Goal: Task Accomplishment & Management: Complete application form

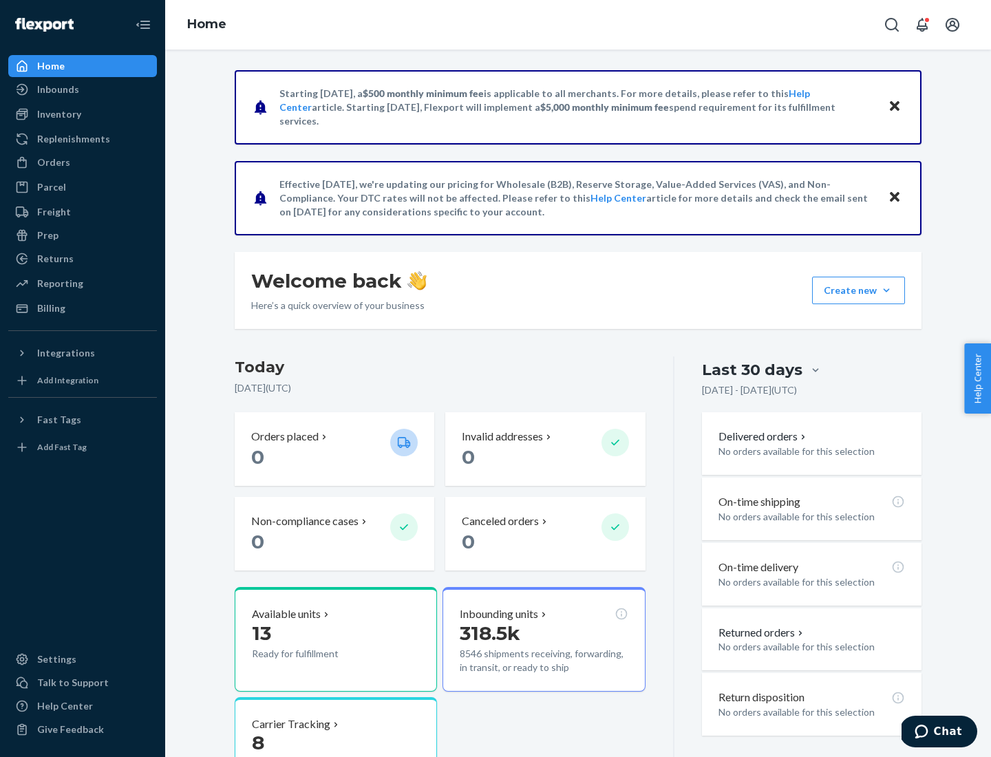
click at [887, 291] on button "Create new Create new inbound Create new order Create new product" at bounding box center [858, 291] width 93 height 28
click at [83, 89] on div "Inbounds" at bounding box center [83, 89] width 146 height 19
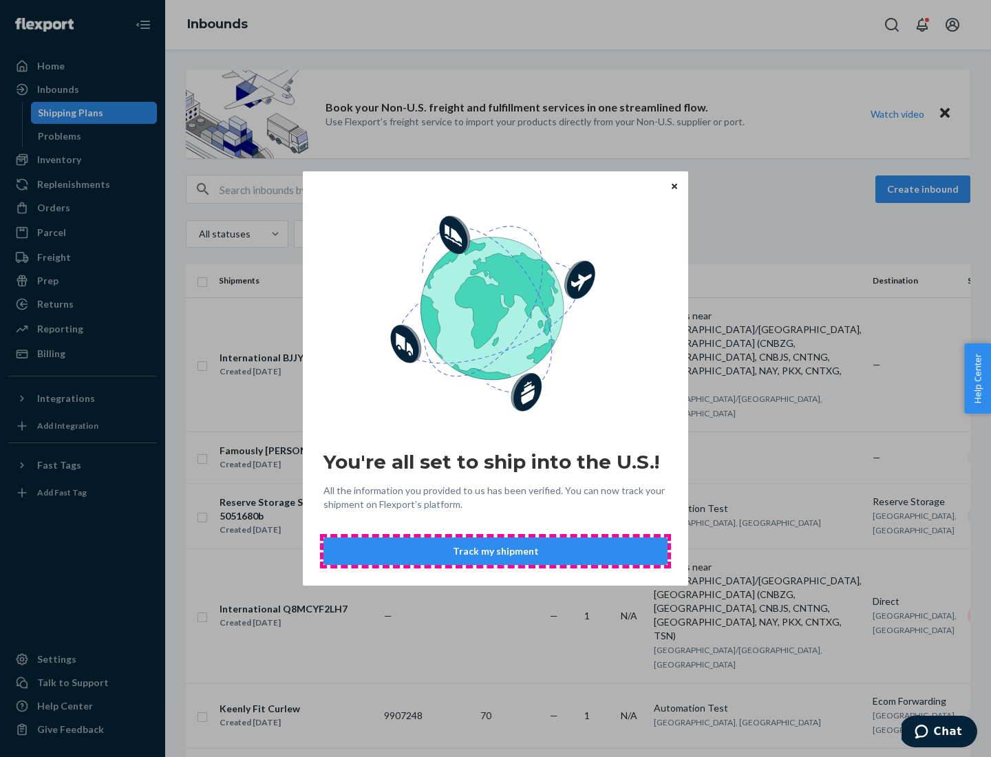
click at [496, 551] on button "Track my shipment" at bounding box center [496, 552] width 344 height 28
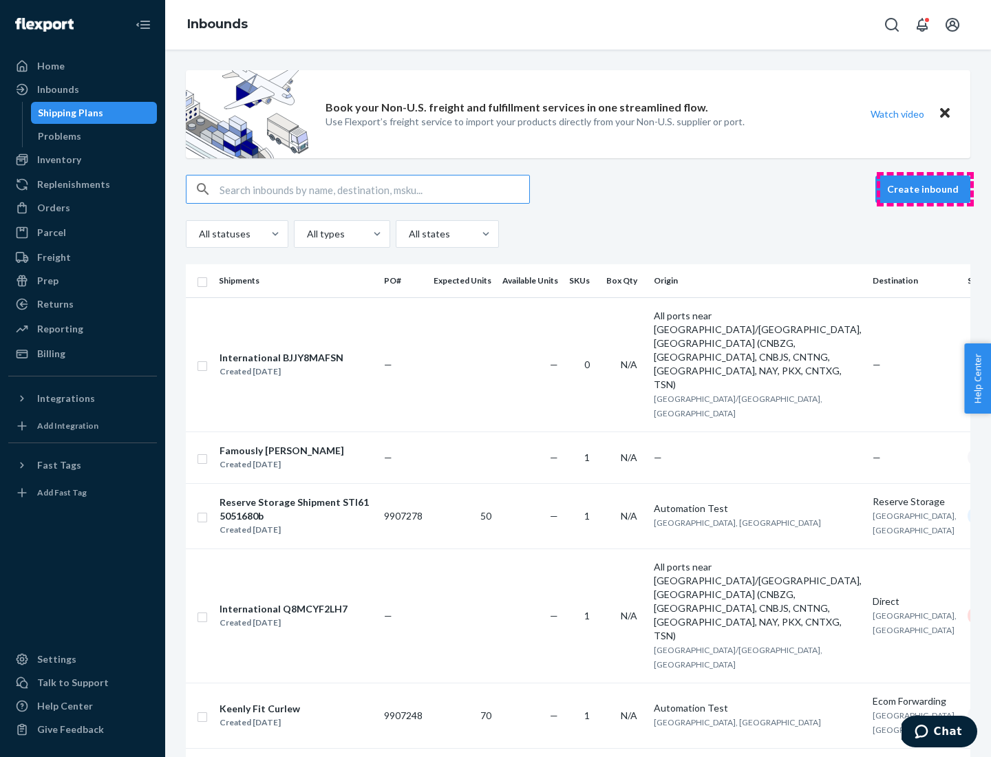
click at [925, 189] on button "Create inbound" at bounding box center [923, 190] width 95 height 28
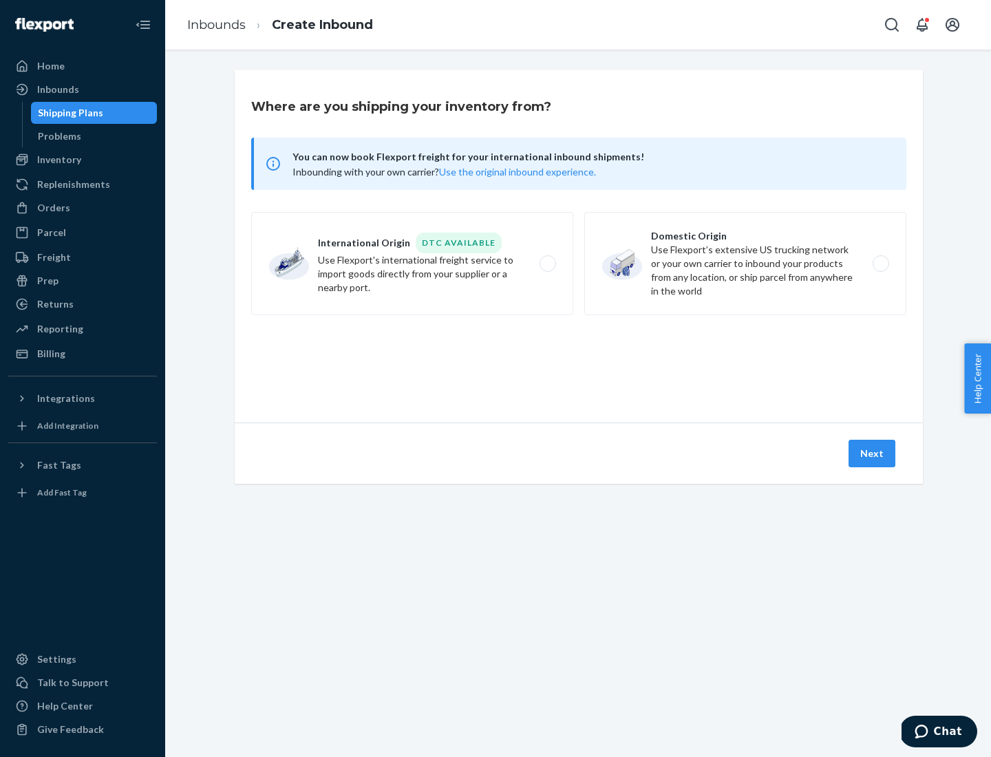
click at [412, 264] on label "International Origin DTC Available Use Flexport's international freight service…" at bounding box center [412, 263] width 322 height 103
click at [547, 264] on input "International Origin DTC Available Use Flexport's international freight service…" at bounding box center [551, 264] width 9 height 9
radio input "true"
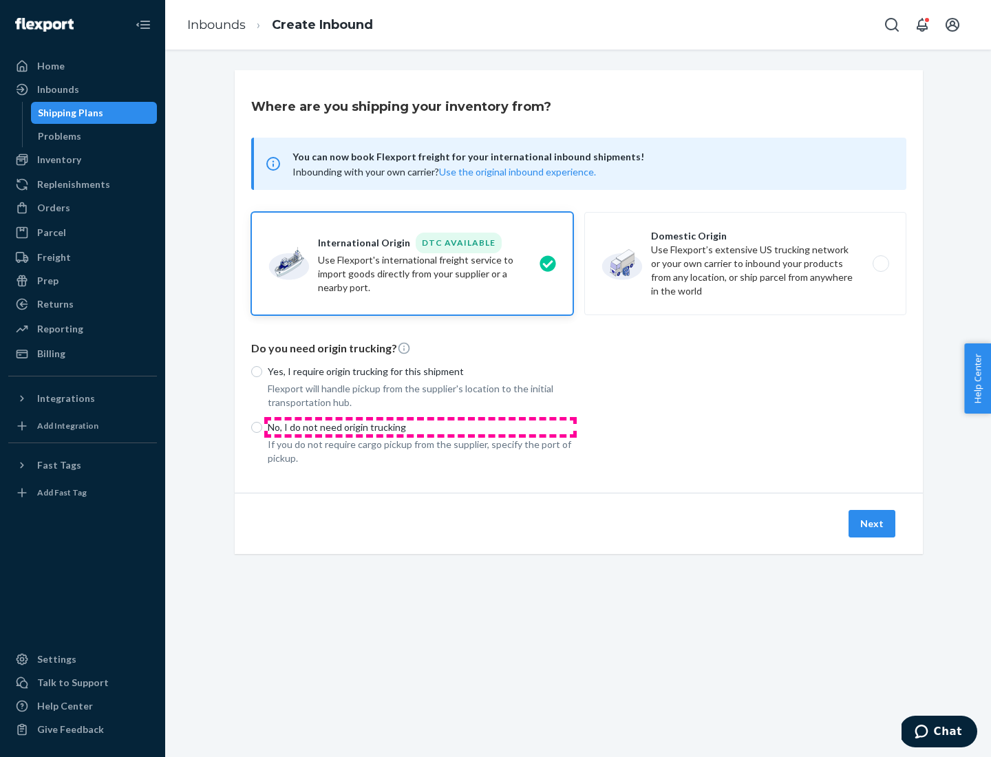
click at [421, 427] on p "No, I do not need origin trucking" at bounding box center [421, 428] width 306 height 14
click at [262, 427] on input "No, I do not need origin trucking" at bounding box center [256, 427] width 11 height 11
radio input "true"
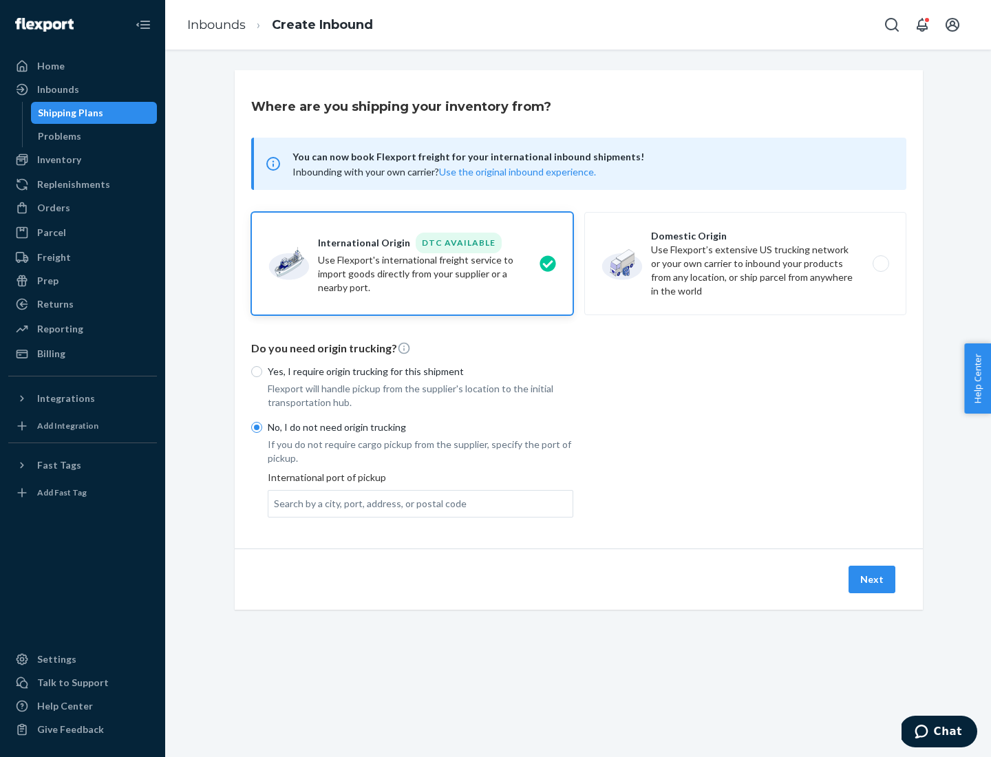
click at [367, 503] on div "Search by a city, port, address, or postal code" at bounding box center [370, 504] width 193 height 14
click at [275, 503] on input "Search by a city, port, address, or postal code" at bounding box center [274, 504] width 1 height 14
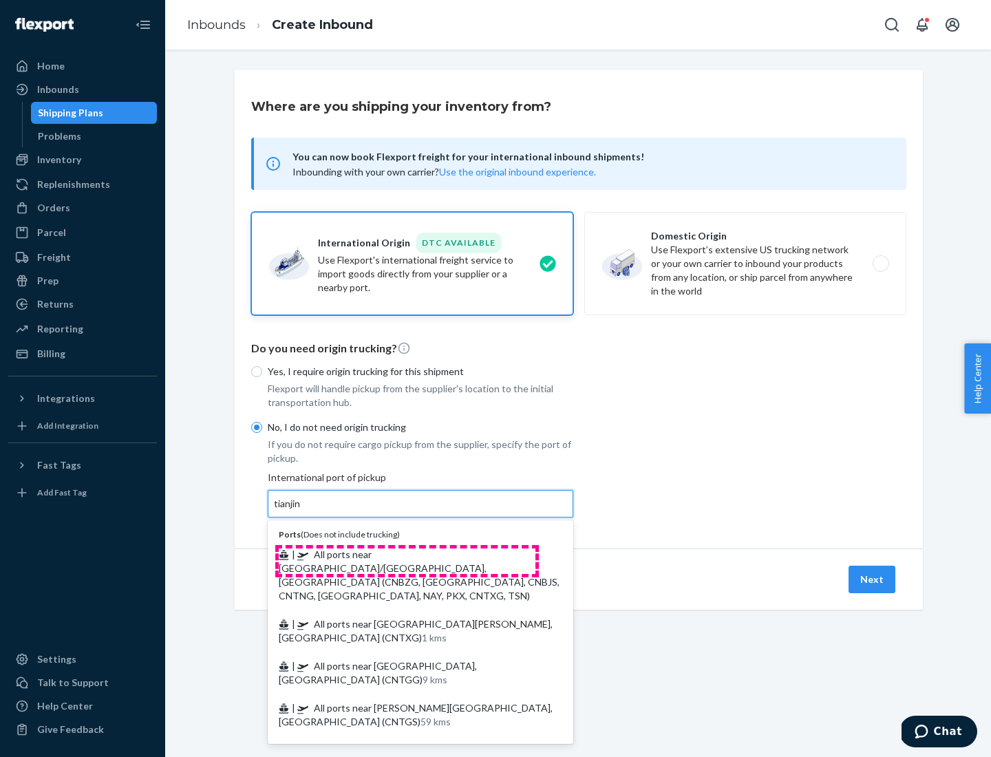
click at [407, 554] on span "| All ports near [GEOGRAPHIC_DATA]/[GEOGRAPHIC_DATA], [GEOGRAPHIC_DATA] (CNBZG,…" at bounding box center [419, 575] width 281 height 53
click at [302, 511] on input "tianjin" at bounding box center [288, 504] width 28 height 14
type input "All ports near [GEOGRAPHIC_DATA]/[GEOGRAPHIC_DATA], [GEOGRAPHIC_DATA] (CNBZG, […"
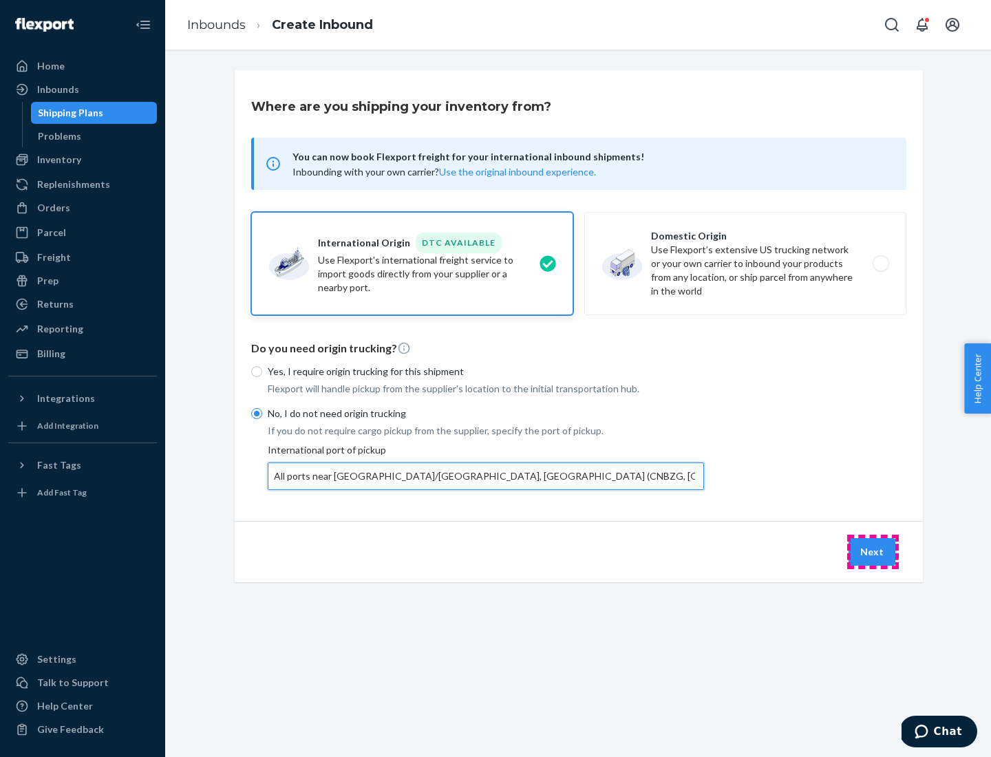
click at [873, 551] on button "Next" at bounding box center [872, 552] width 47 height 28
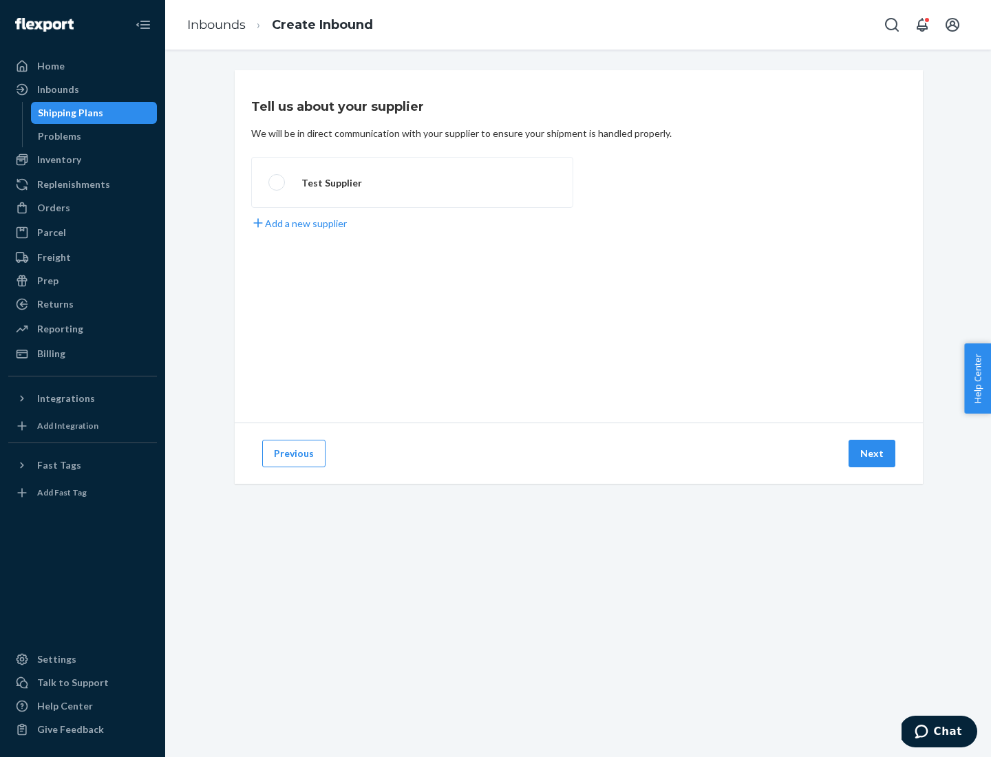
click at [412, 182] on label "Test Supplier" at bounding box center [412, 182] width 322 height 51
click at [277, 182] on input "Test Supplier" at bounding box center [272, 182] width 9 height 9
radio input "true"
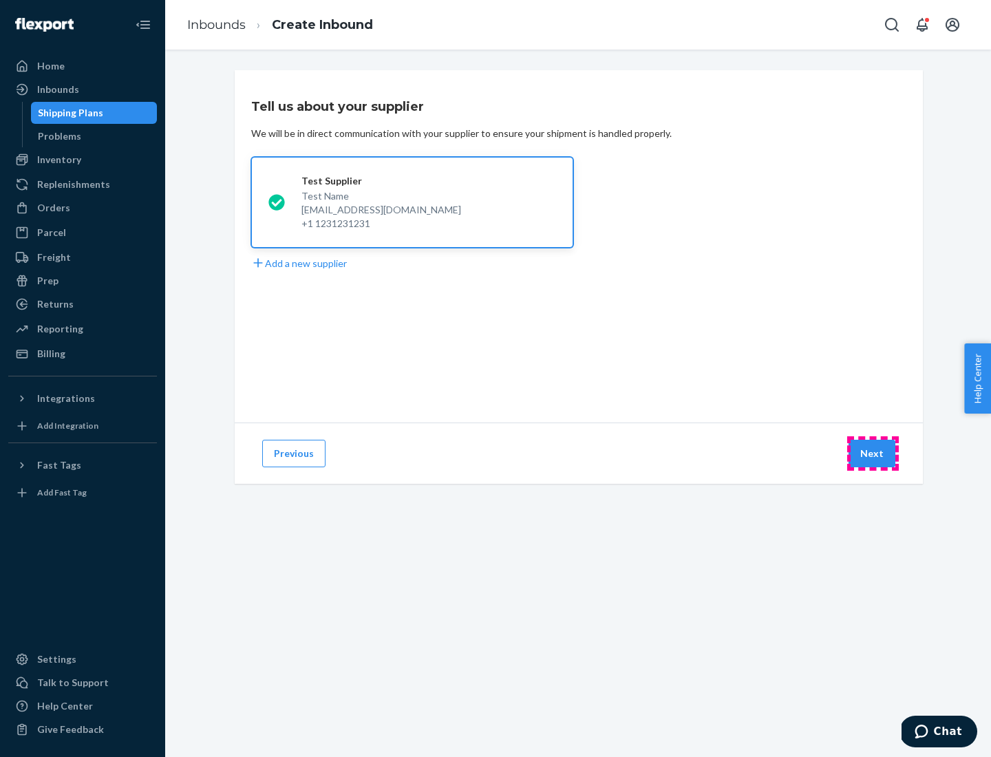
click at [873, 454] on button "Next" at bounding box center [872, 454] width 47 height 28
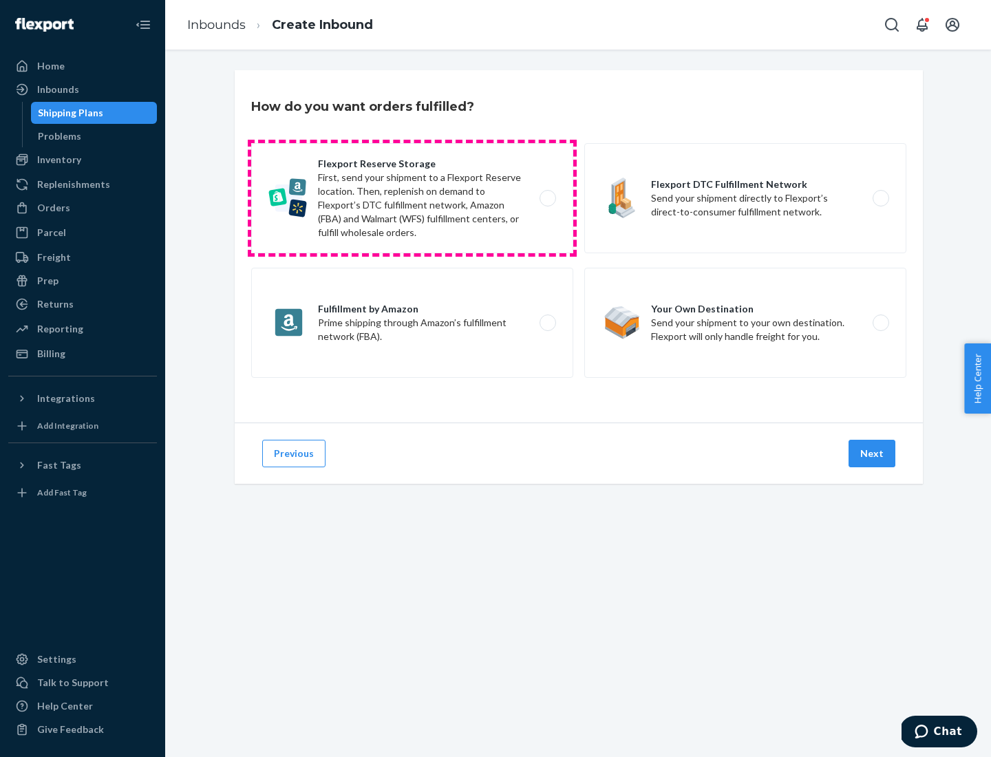
click at [412, 198] on label "Flexport Reserve Storage First, send your shipment to a Flexport Reserve locati…" at bounding box center [412, 198] width 322 height 110
click at [547, 198] on input "Flexport Reserve Storage First, send your shipment to a Flexport Reserve locati…" at bounding box center [551, 198] width 9 height 9
radio input "true"
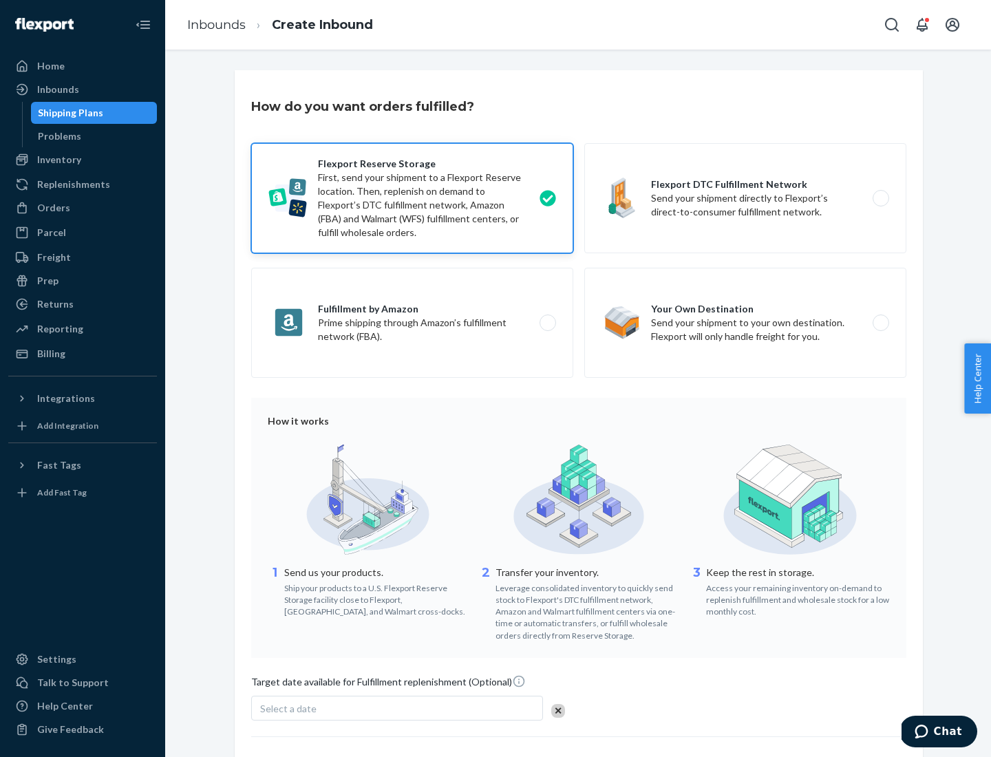
scroll to position [113, 0]
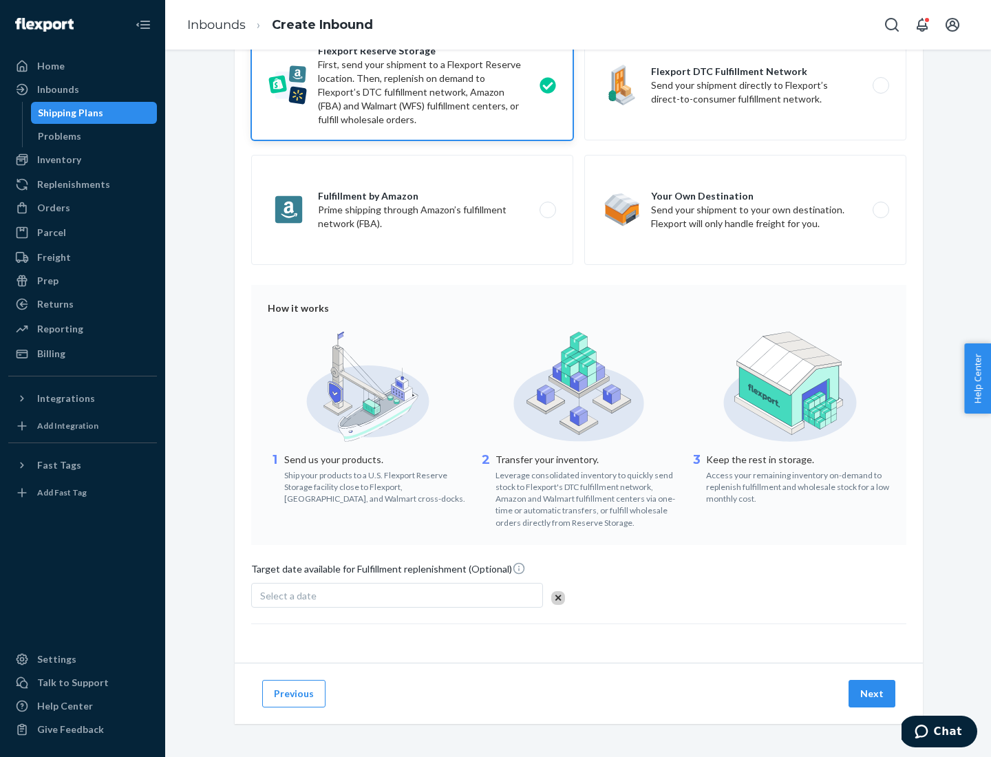
click at [873, 693] on button "Next" at bounding box center [872, 694] width 47 height 28
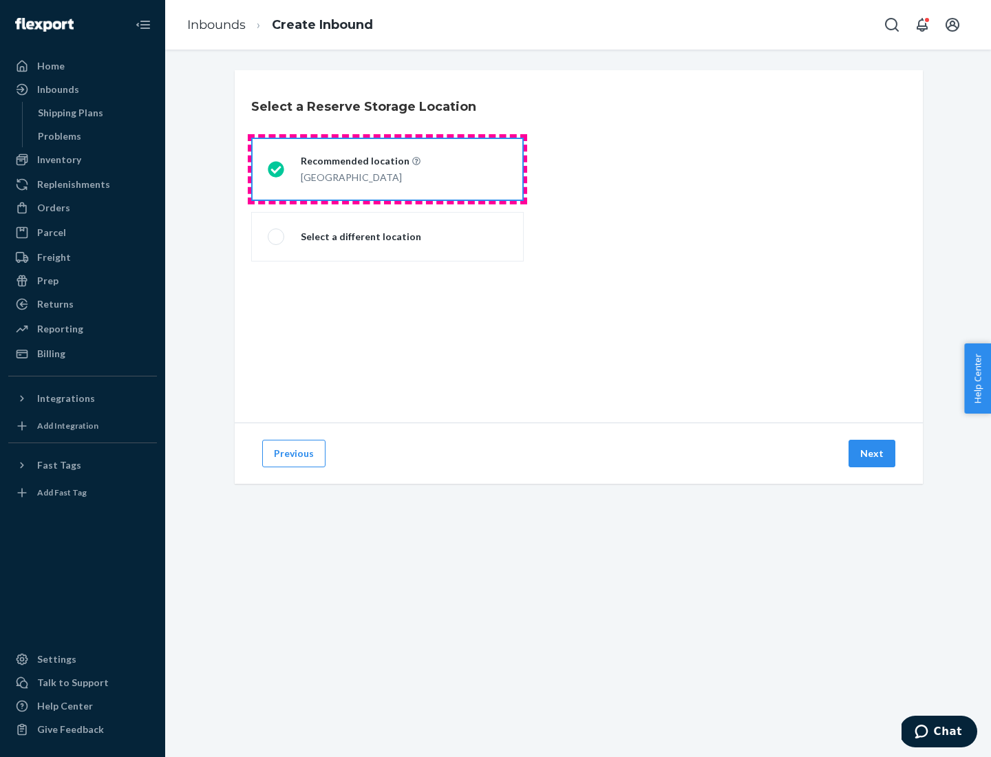
click at [388, 169] on div "[GEOGRAPHIC_DATA]" at bounding box center [361, 176] width 120 height 17
click at [277, 169] on input "Recommended location [GEOGRAPHIC_DATA]" at bounding box center [272, 169] width 9 height 9
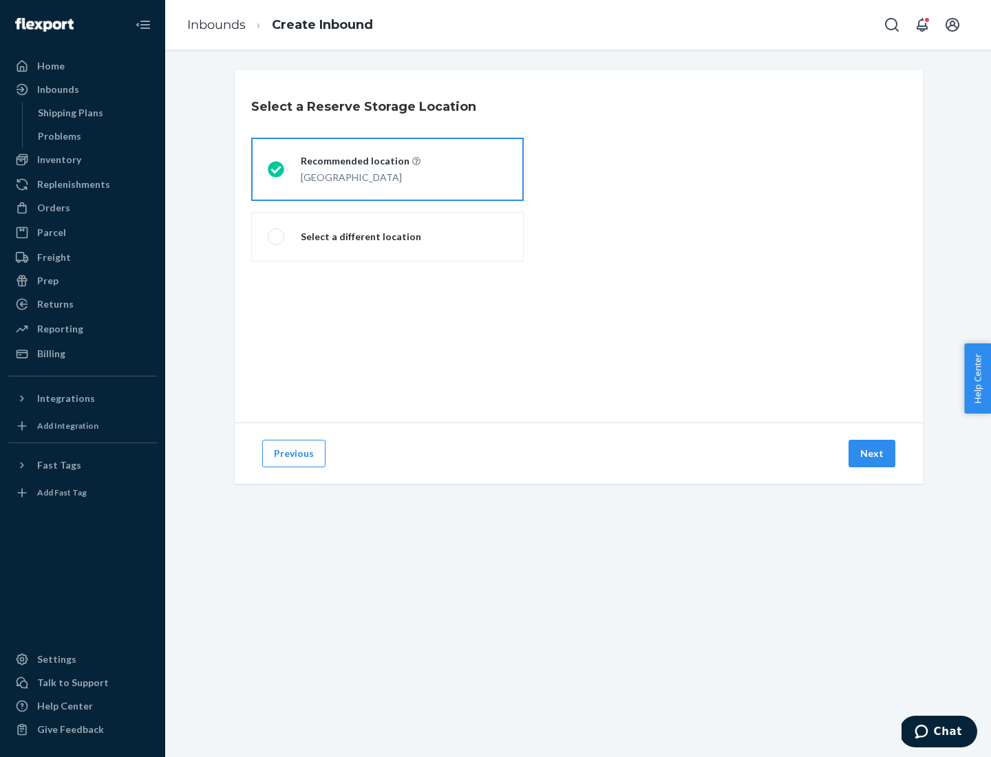
click at [873, 454] on button "Next" at bounding box center [872, 454] width 47 height 28
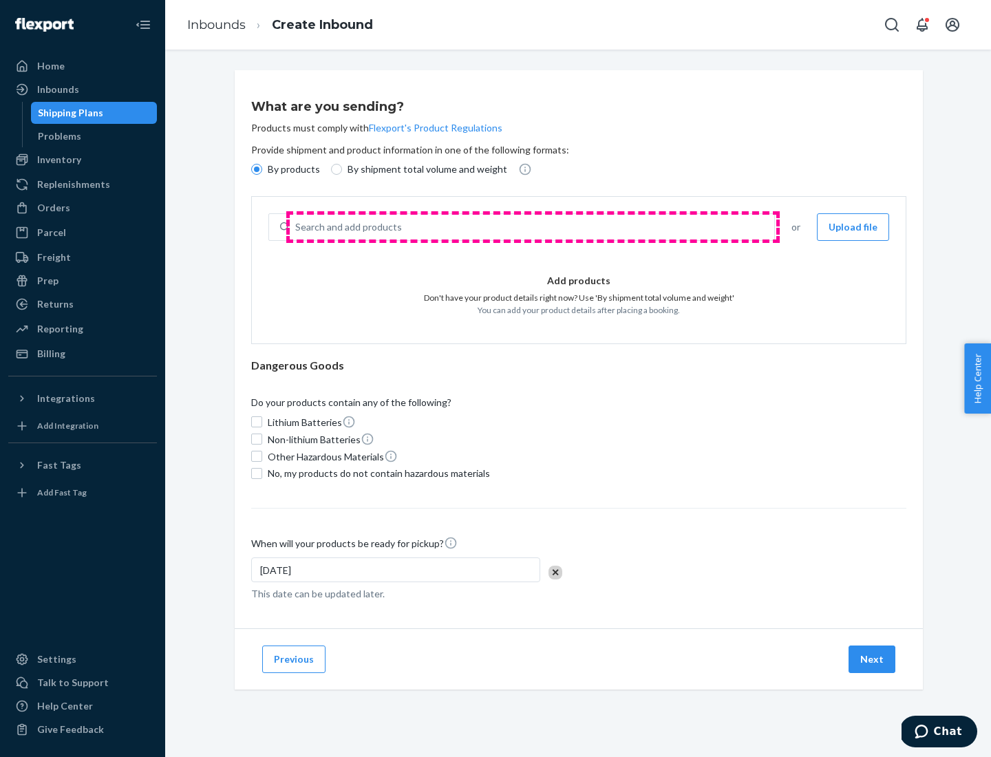
click at [533, 227] on div "Search and add products" at bounding box center [532, 227] width 485 height 25
click at [297, 227] on input "Search and add products" at bounding box center [295, 227] width 1 height 14
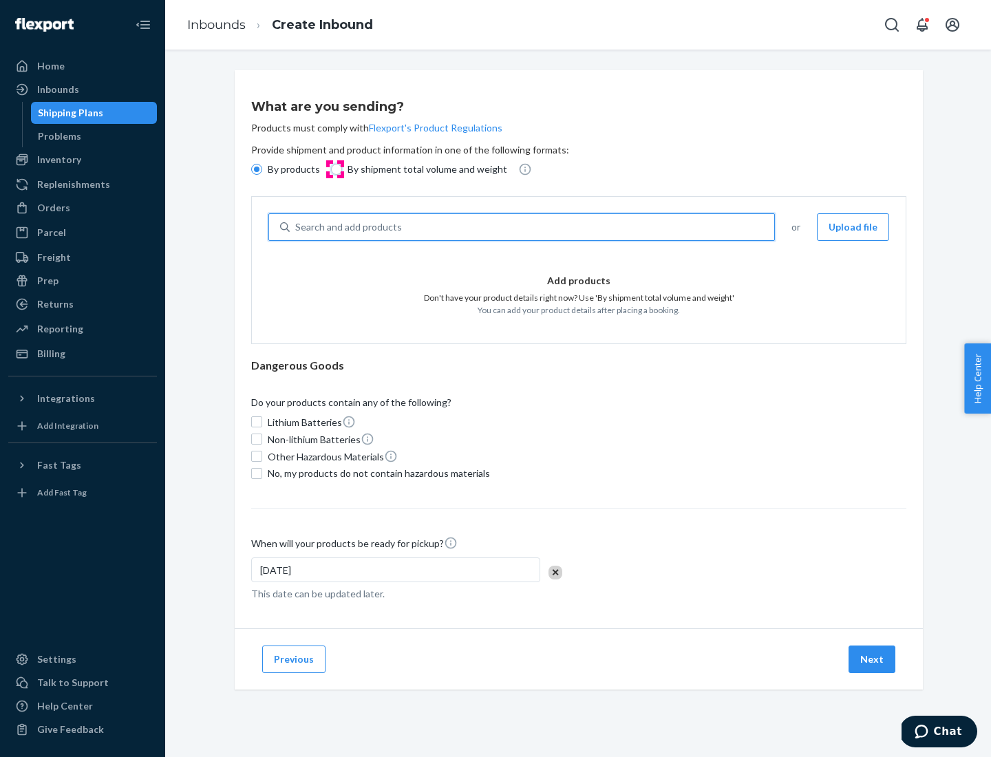
click at [335, 169] on input "By shipment total volume and weight" at bounding box center [336, 169] width 11 height 11
radio input "true"
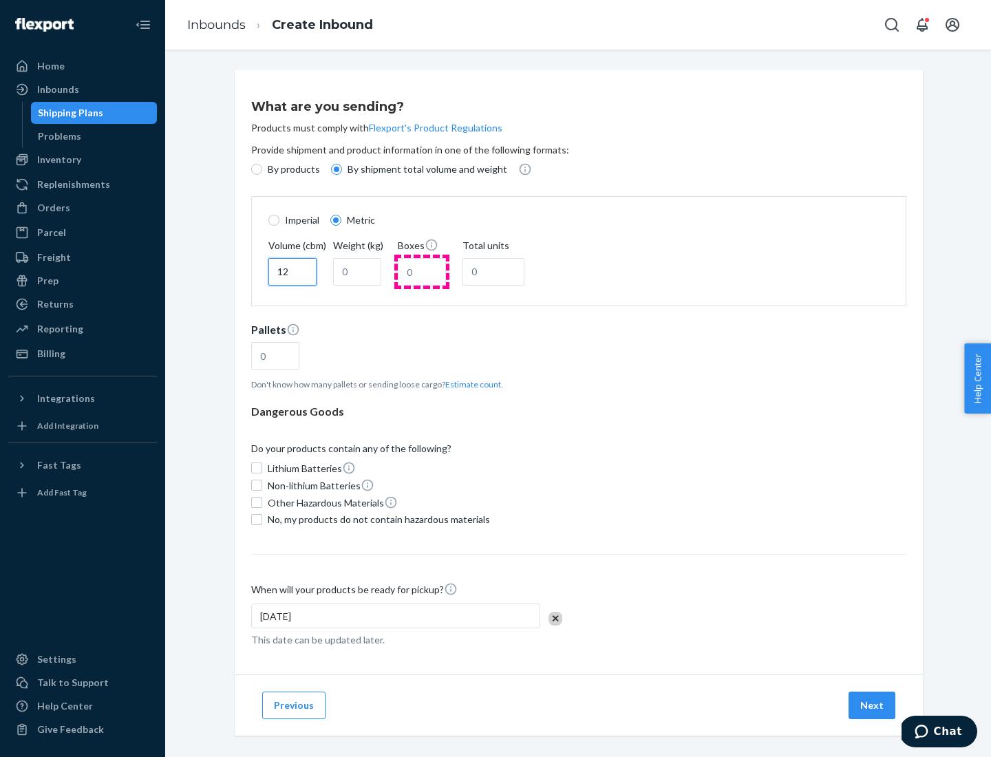
type input "12"
type input "22"
type input "222"
type input "121"
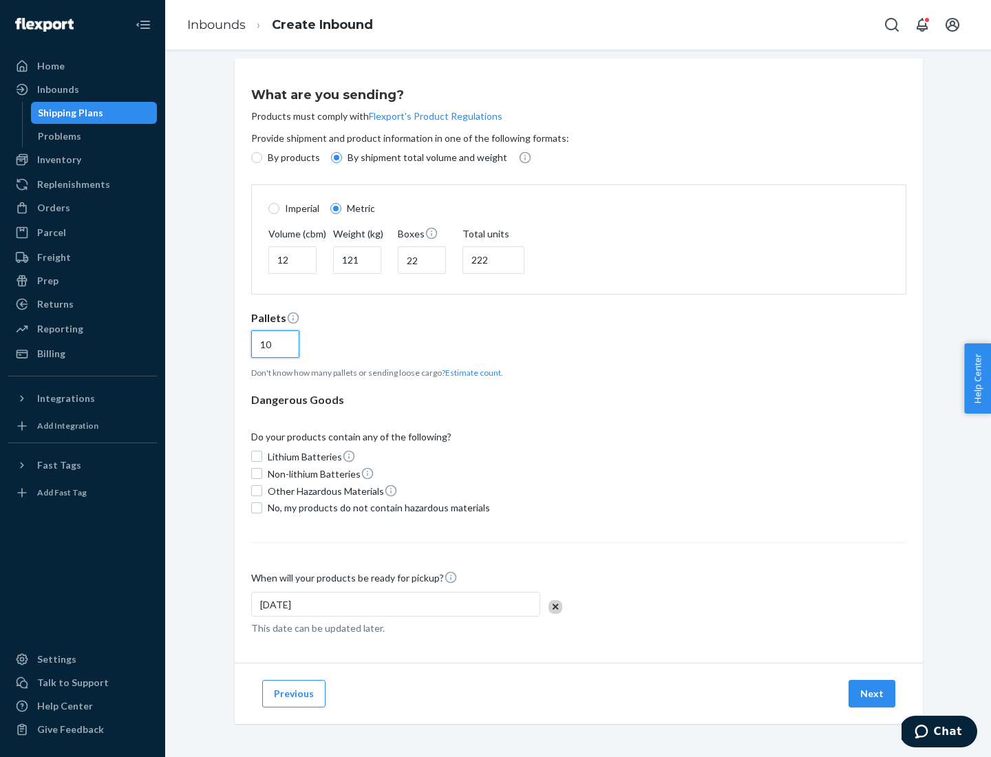
type input "10"
click at [377, 507] on span "No, my products do not contain hazardous materials" at bounding box center [379, 508] width 222 height 14
click at [262, 507] on input "No, my products do not contain hazardous materials" at bounding box center [256, 508] width 11 height 11
checkbox input "true"
click at [873, 693] on button "Next" at bounding box center [872, 694] width 47 height 28
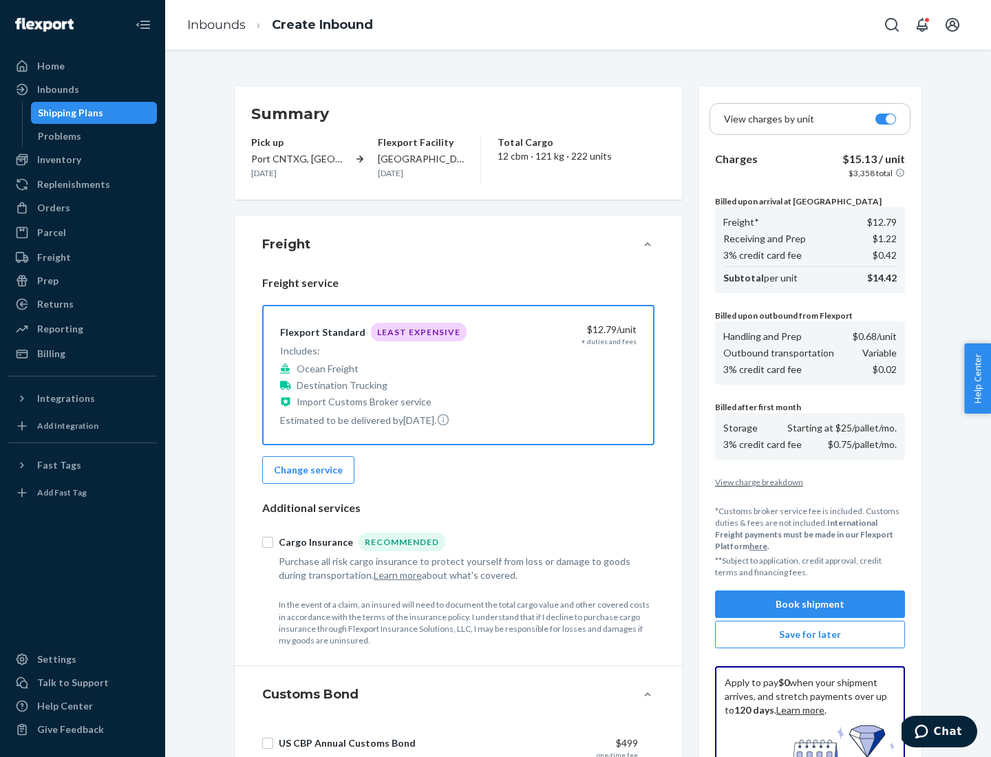
scroll to position [201, 0]
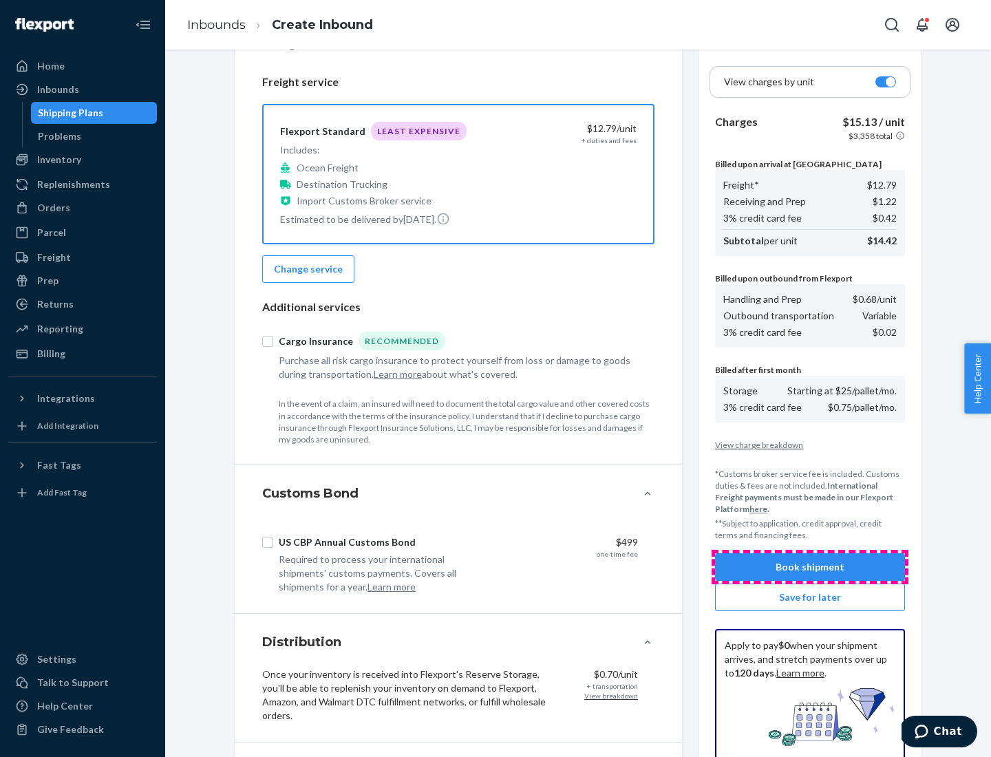
click at [810, 567] on button "Book shipment" at bounding box center [810, 567] width 190 height 28
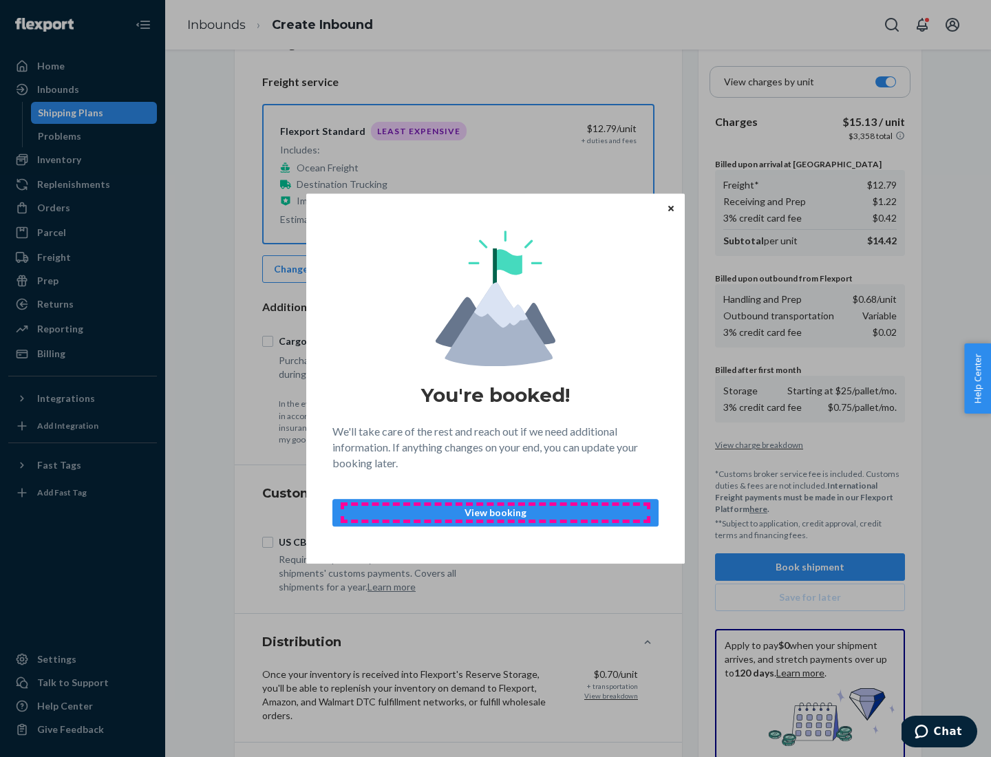
click at [496, 512] on p "View booking" at bounding box center [495, 513] width 303 height 14
